Goal: Task Accomplishment & Management: Manage account settings

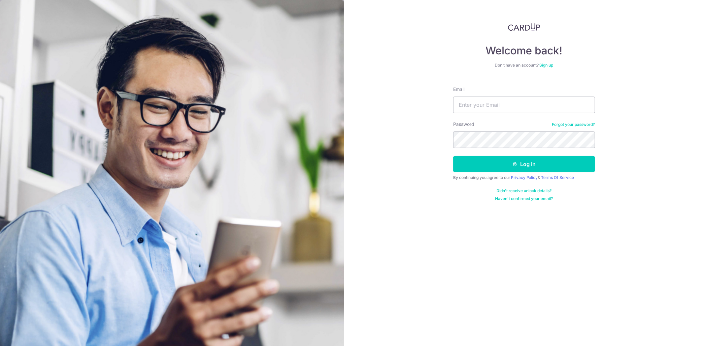
type input "[EMAIL_ADDRESS][DOMAIN_NAME]"
click at [453, 156] on button "Log in" at bounding box center [524, 164] width 142 height 16
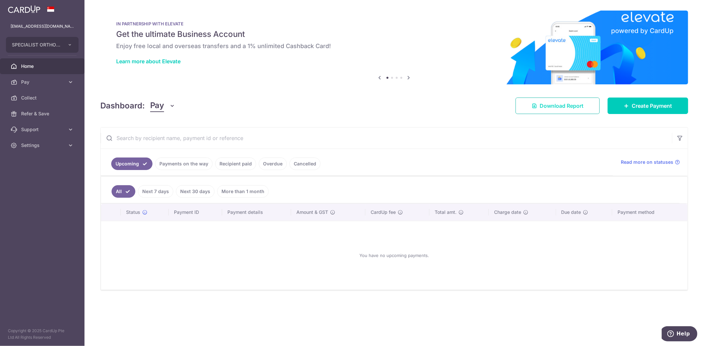
click at [559, 106] on span "Download Report" at bounding box center [561, 106] width 44 height 8
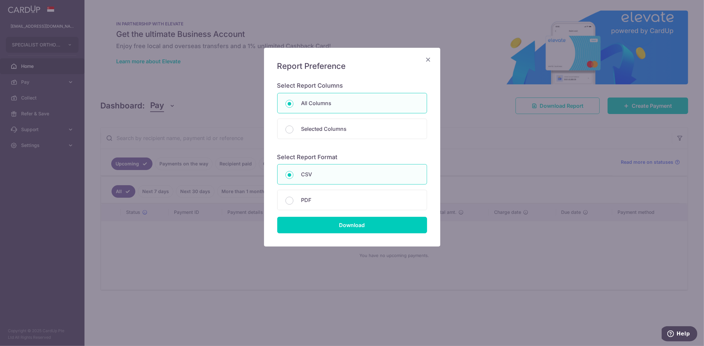
drag, startPoint x: 339, startPoint y: 216, endPoint x: 344, endPoint y: 223, distance: 8.6
click at [339, 216] on div "Download" at bounding box center [352, 222] width 158 height 23
click at [344, 223] on input "Download" at bounding box center [352, 225] width 150 height 16
click at [344, 223] on div "Report Preference Select Report Columns All Columns Selected Columns Payment Id…" at bounding box center [352, 173] width 704 height 346
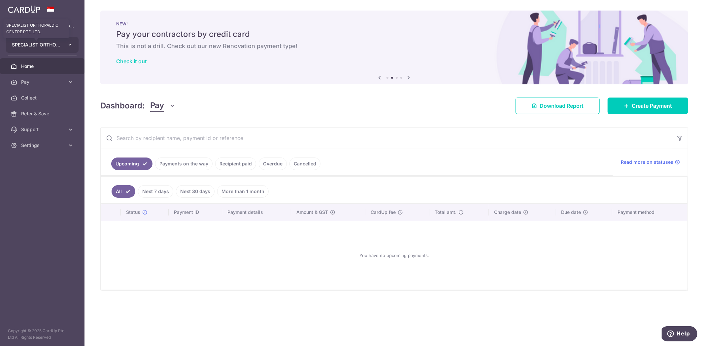
click at [57, 48] on span "SPECIALIST ORTHOPAEDIC CENTRE PTE. LTD." at bounding box center [36, 45] width 49 height 7
click at [58, 75] on link "SPECIALIST ORTHOPAEDIC JOINT TRAUMA CENTRE PTE. LTD." at bounding box center [43, 75] width 75 height 12
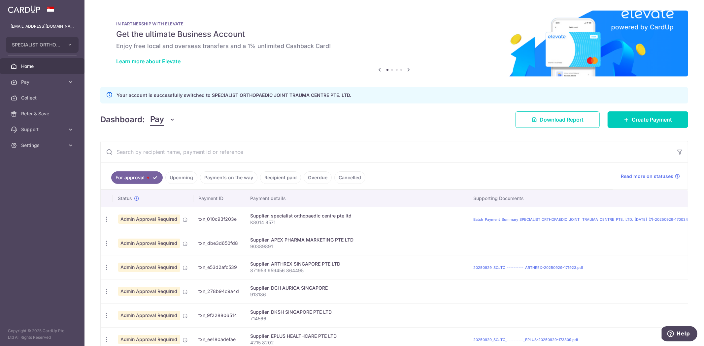
drag, startPoint x: 101, startPoint y: 63, endPoint x: 104, endPoint y: 61, distance: 3.8
click at [101, 63] on div "IN PARTNERSHIP WITH ELEVATE Get the ultimate Business Account Enjoy free local …" at bounding box center [394, 44] width 588 height 66
click at [570, 125] on link "Download Report" at bounding box center [557, 120] width 84 height 16
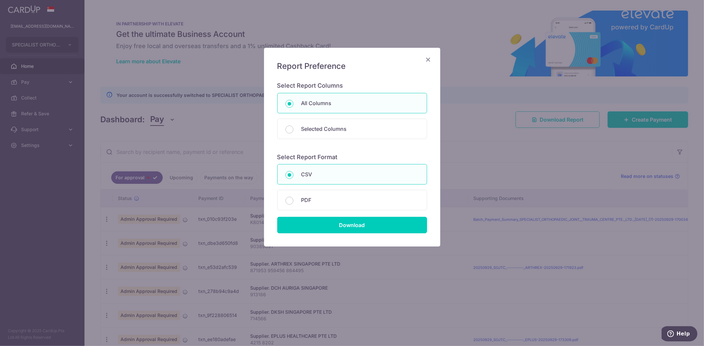
click at [429, 60] on icon "Close" at bounding box center [428, 59] width 8 height 8
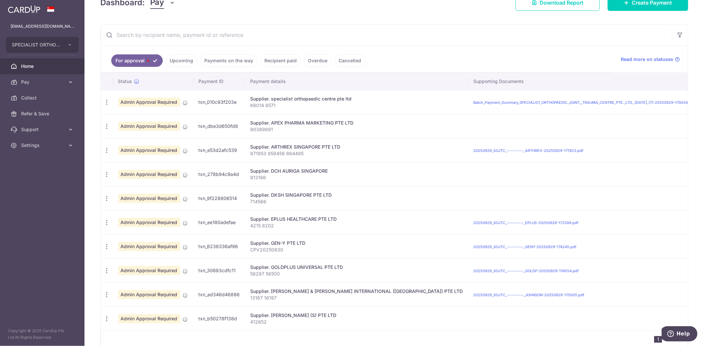
scroll to position [154, 0]
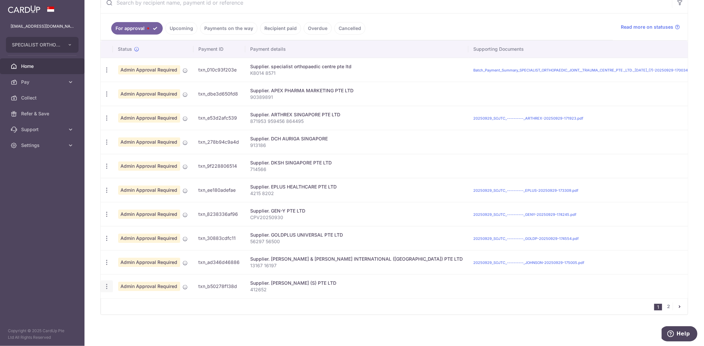
click at [106, 284] on icon "button" at bounding box center [106, 286] width 7 height 7
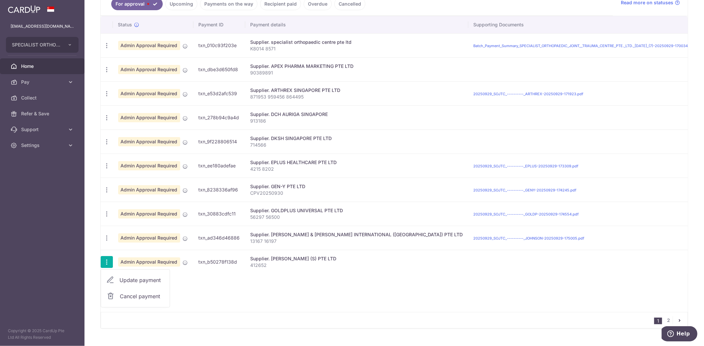
scroll to position [192, 0]
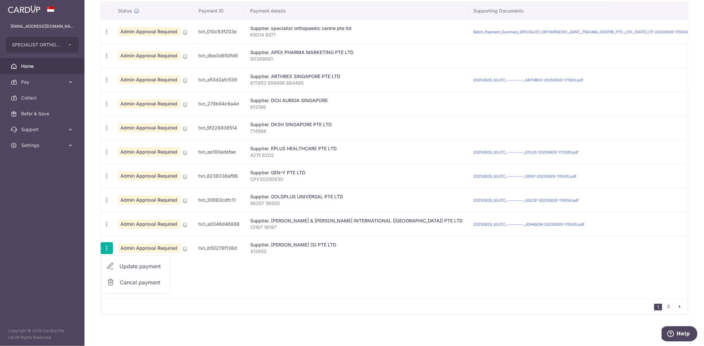
click at [150, 264] on span "Update payment" at bounding box center [141, 267] width 45 height 8
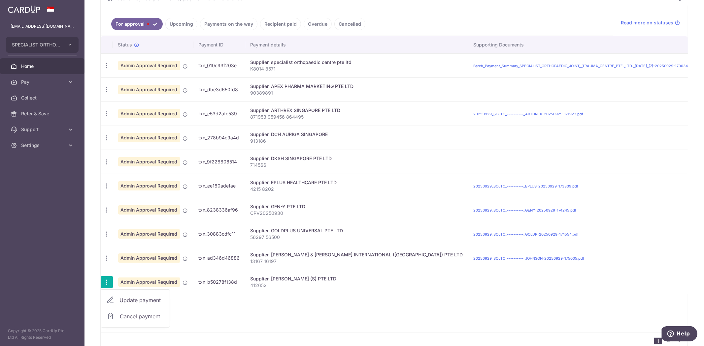
radio input "true"
type input "923.23"
type input "0.00"
type input "[DATE]"
type input "412652"
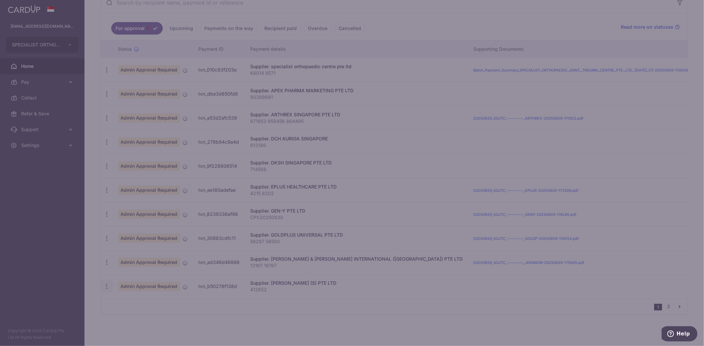
radio input "true"
type input "SOC179"
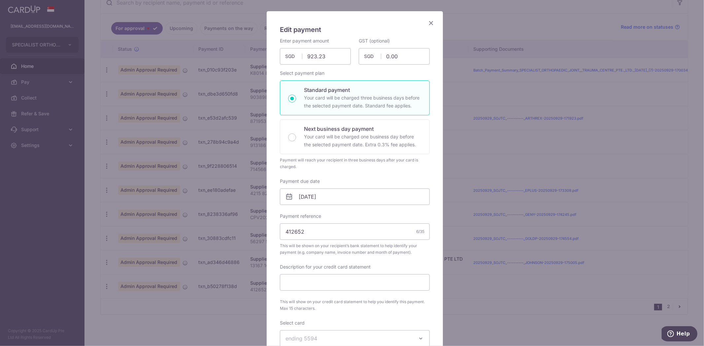
scroll to position [110, 0]
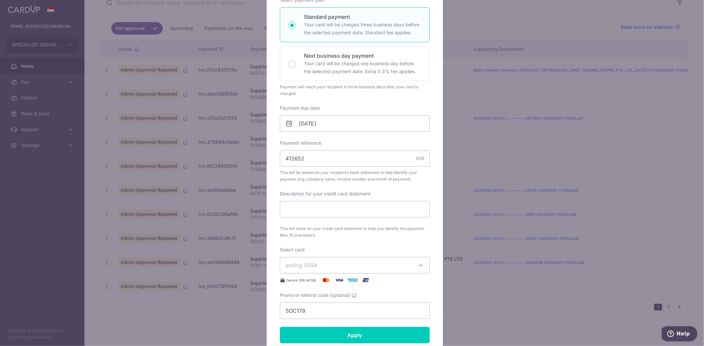
click at [418, 271] on button "ending 5594" at bounding box center [355, 265] width 150 height 16
click at [422, 240] on div "Enter payment amount 923.23 923.23 SGD To change the payment amount, please can…" at bounding box center [355, 141] width 150 height 355
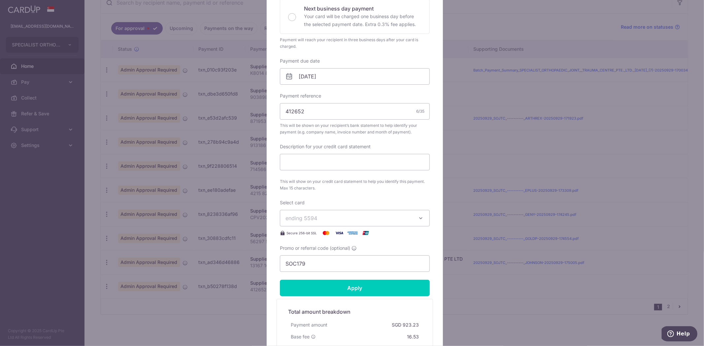
scroll to position [220, 0]
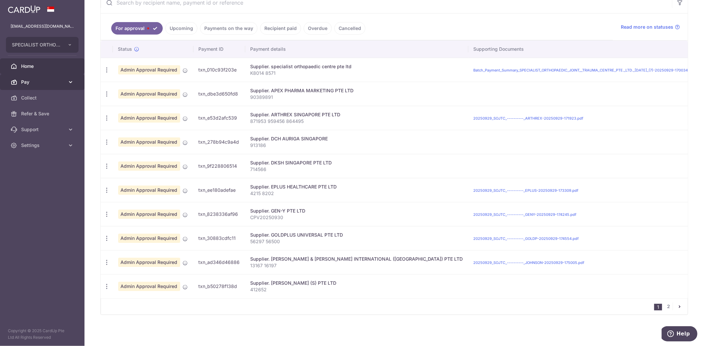
click at [54, 82] on span "Pay" at bounding box center [43, 82] width 44 height 7
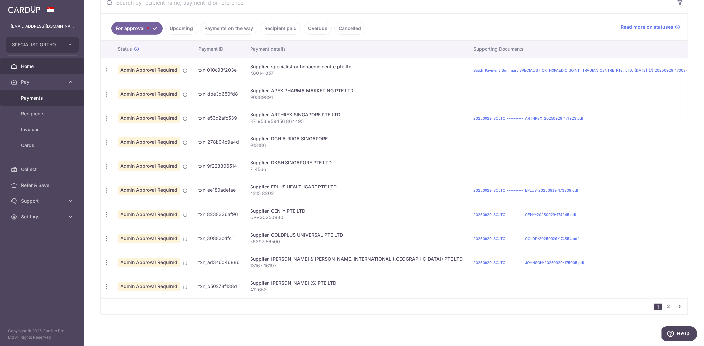
click at [40, 97] on span "Payments" at bounding box center [43, 98] width 44 height 7
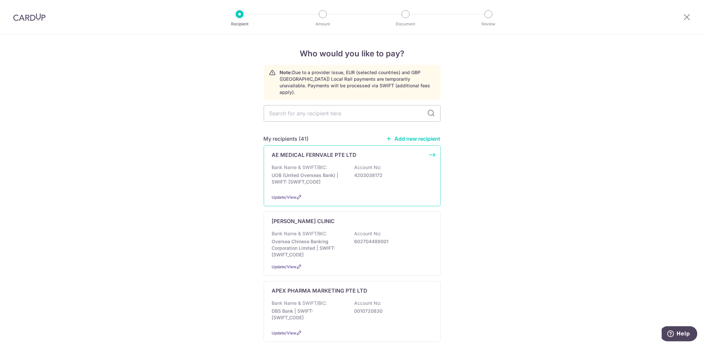
click at [319, 151] on p "AE MEDICAL FERNVALE PTE LTD" at bounding box center [314, 155] width 85 height 8
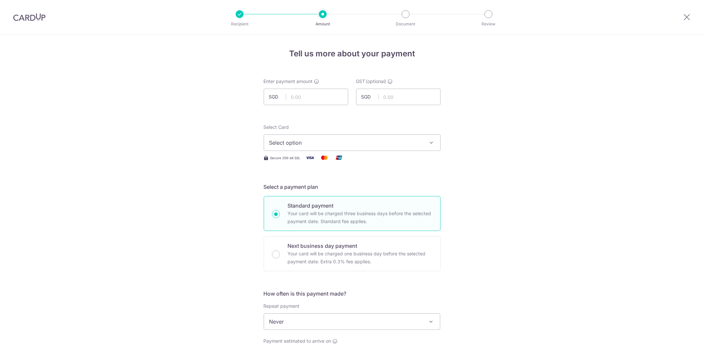
click at [339, 143] on span "Select option" at bounding box center [346, 143] width 154 height 8
click at [298, 160] on span "Add credit card" at bounding box center [358, 161] width 154 height 7
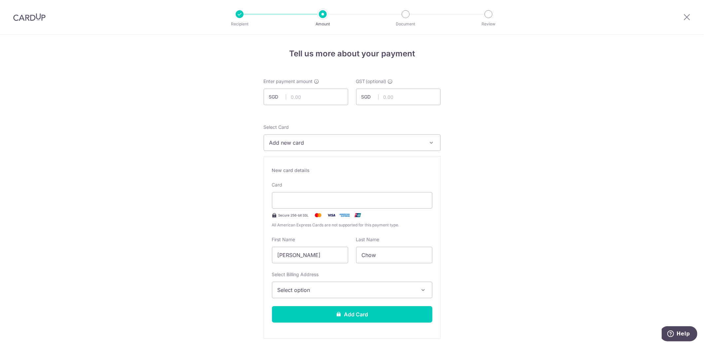
click at [685, 19] on icon at bounding box center [687, 17] width 8 height 8
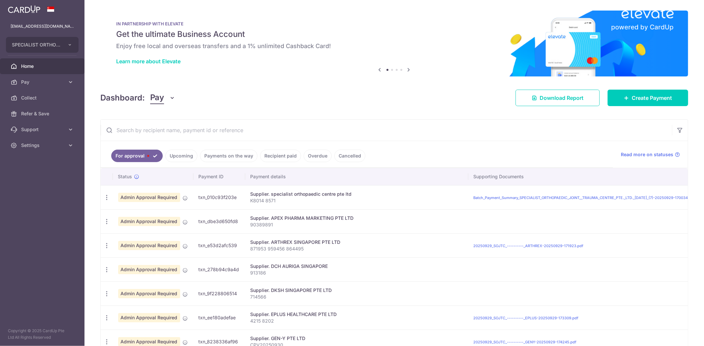
click at [301, 86] on div "× Pause Schedule Pause all future payments in this series Pause just this one p…" at bounding box center [393, 173] width 619 height 346
click at [54, 80] on span "Pay" at bounding box center [43, 82] width 44 height 7
click at [327, 100] on div "Dashboard: Pay Pay Collect Download Report Create Payment" at bounding box center [394, 96] width 588 height 19
click at [68, 212] on link "Settings" at bounding box center [42, 217] width 84 height 16
click at [27, 249] on span "Logout" at bounding box center [43, 248] width 44 height 7
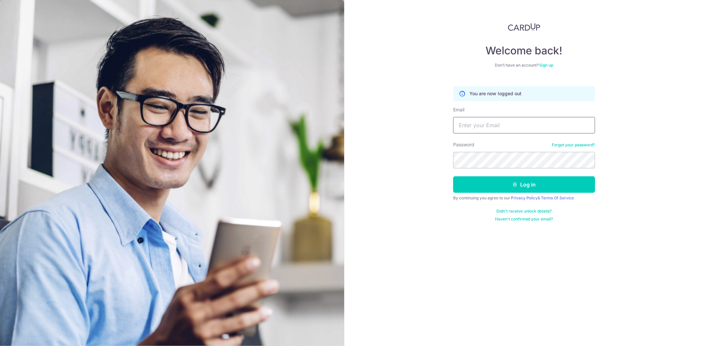
click at [499, 123] on input "Email" at bounding box center [524, 125] width 142 height 16
type input "[EMAIL_ADDRESS][DOMAIN_NAME]"
click at [453, 177] on button "Log in" at bounding box center [524, 185] width 142 height 16
